Goal: Information Seeking & Learning: Learn about a topic

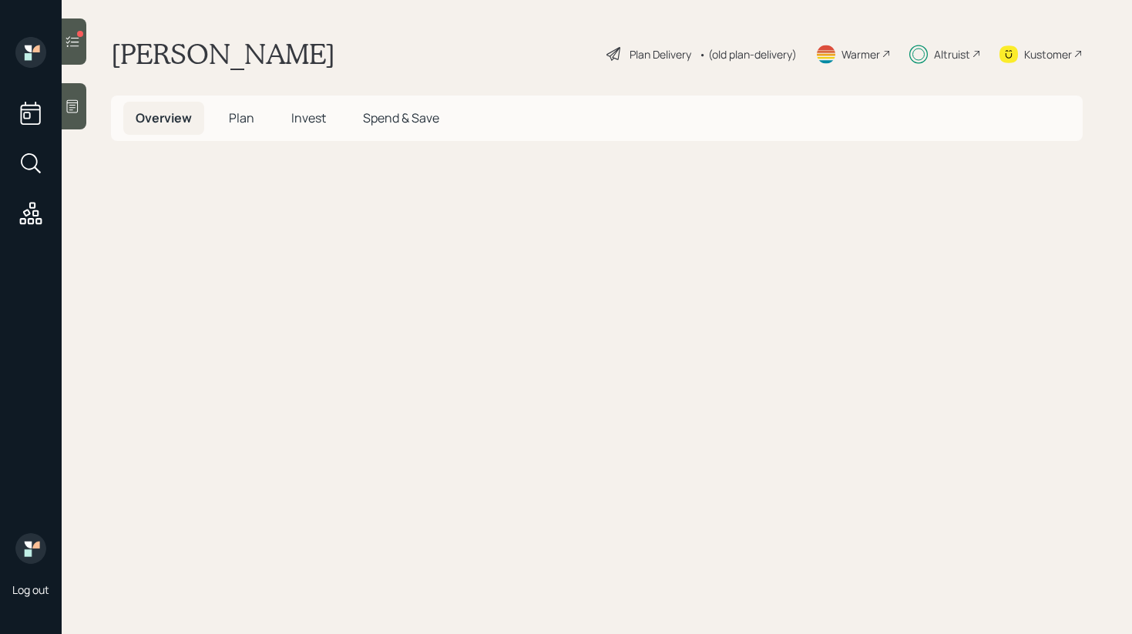
click at [317, 122] on span "Invest" at bounding box center [308, 117] width 35 height 17
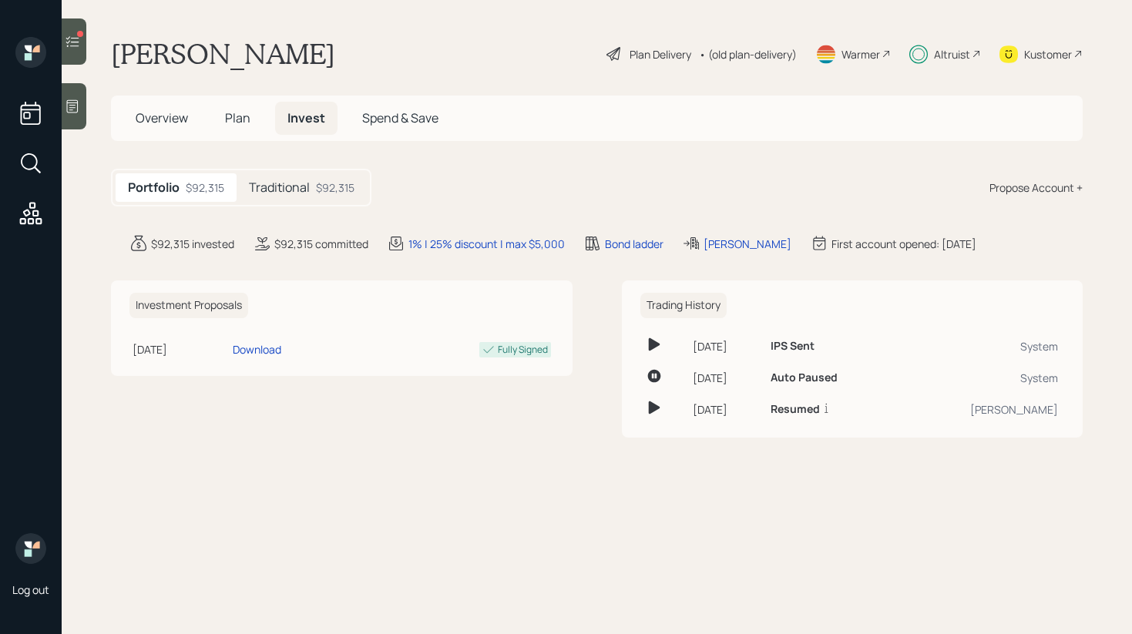
click at [317, 184] on div "$92,315" at bounding box center [335, 187] width 39 height 16
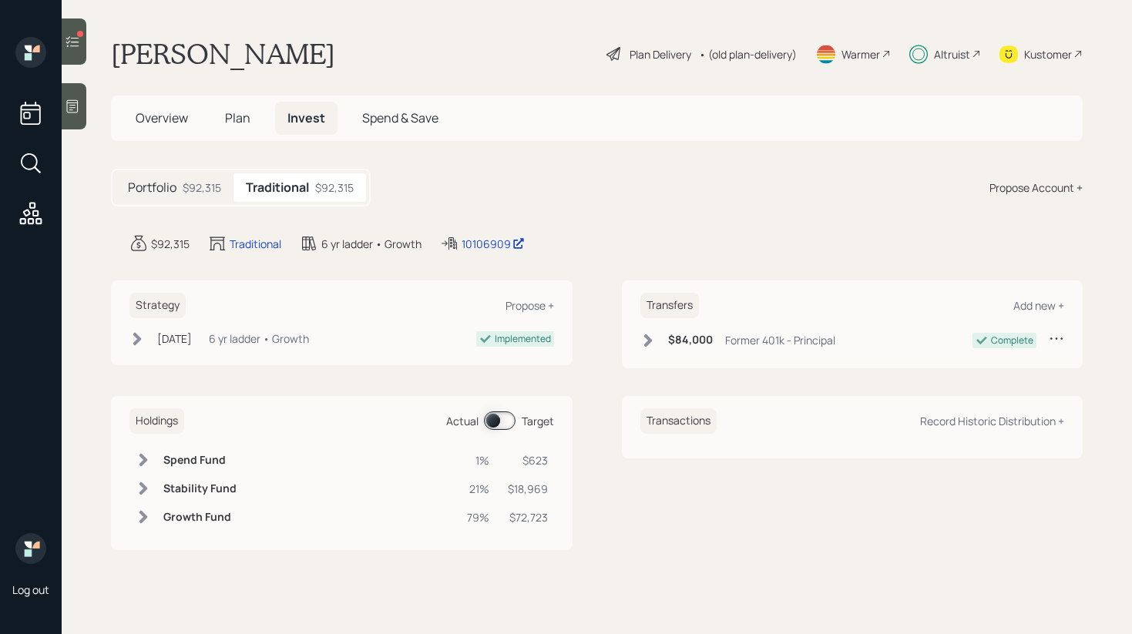
click at [239, 124] on span "Plan" at bounding box center [237, 117] width 25 height 17
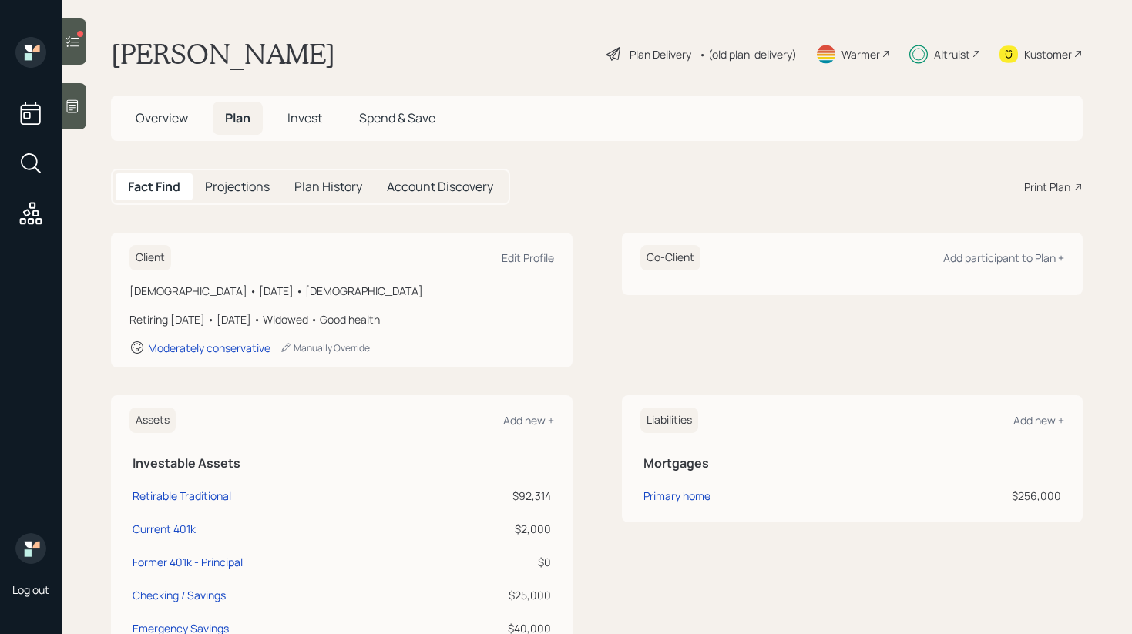
click at [222, 297] on div "[DEMOGRAPHIC_DATA] • [DATE] • [DEMOGRAPHIC_DATA]" at bounding box center [341, 291] width 424 height 16
click at [77, 38] on icon at bounding box center [72, 41] width 15 height 15
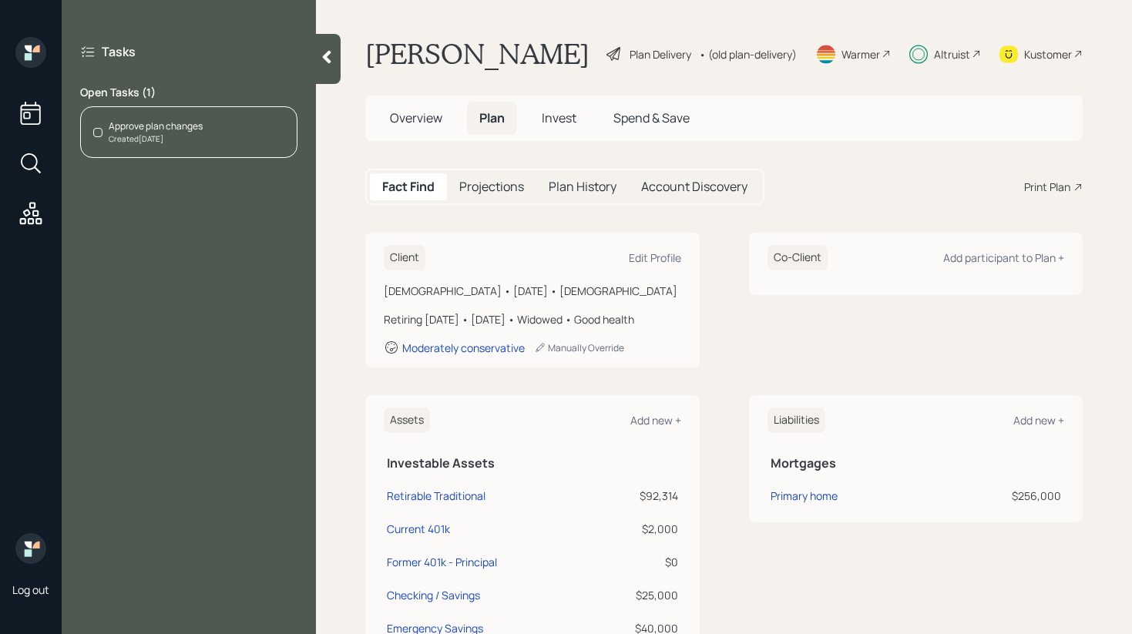
click at [332, 68] on div at bounding box center [328, 59] width 25 height 50
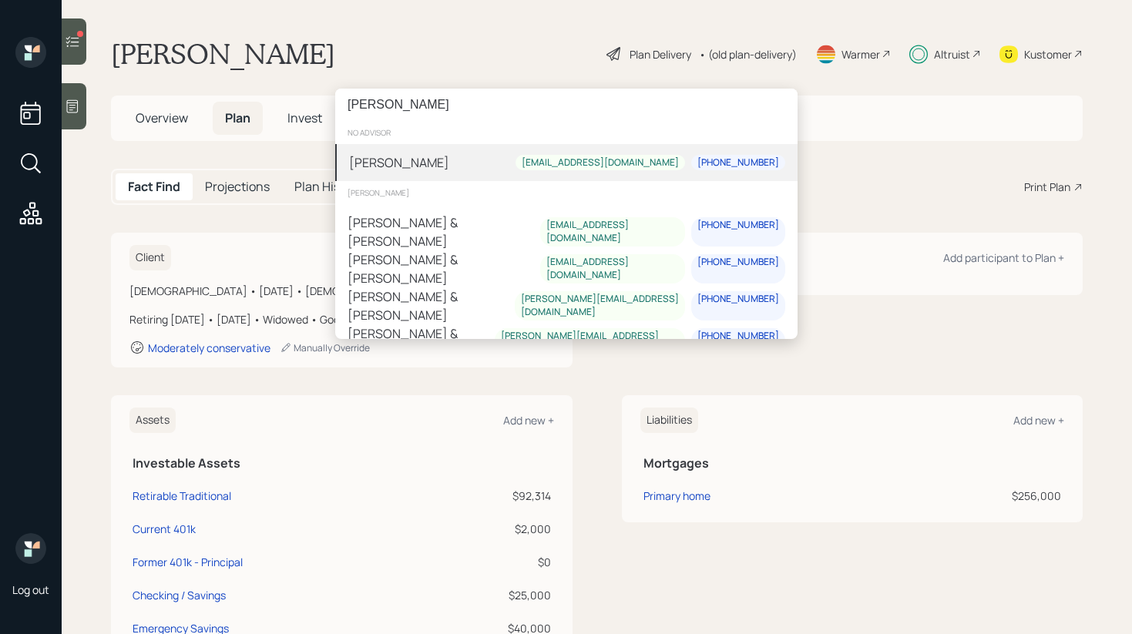
type input "[PERSON_NAME]"
